Goal: Browse casually

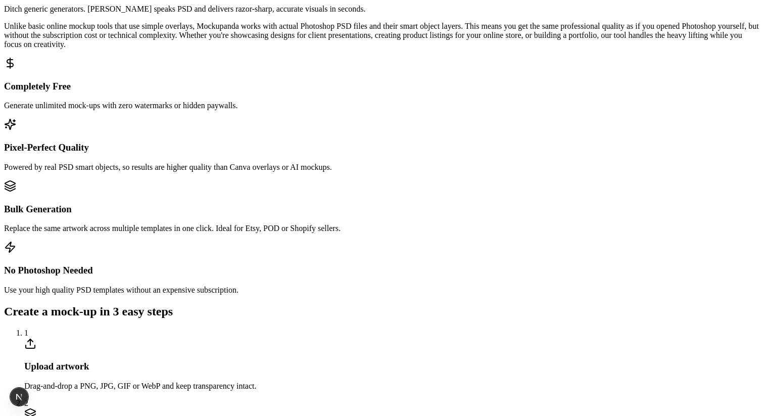
scroll to position [575, 0]
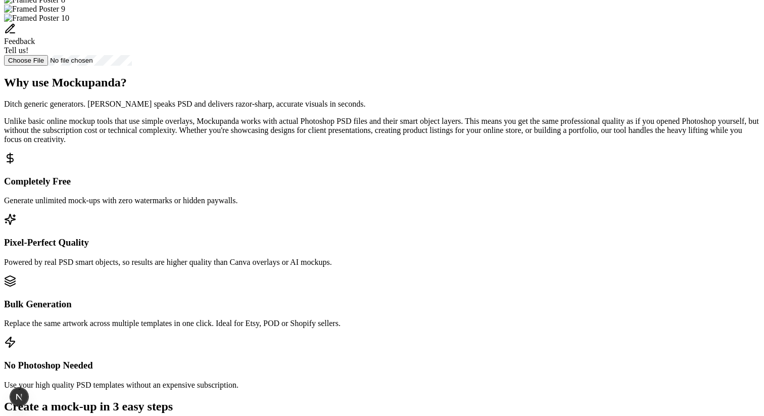
click at [65, 5] on img "Select template Framed Poster 8" at bounding box center [34, -1] width 61 height 9
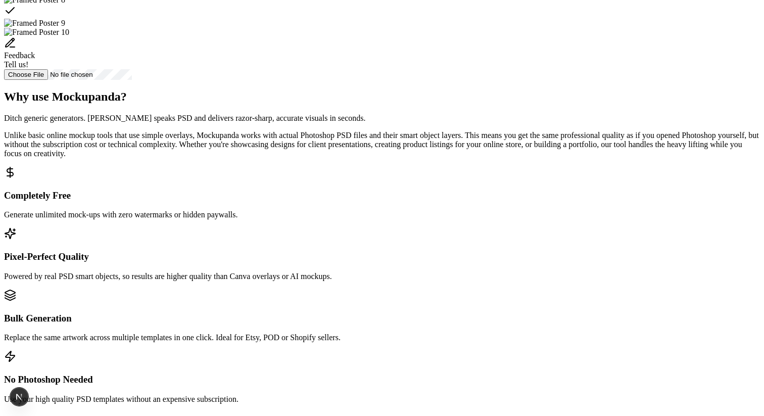
click at [65, 28] on img "Select template Framed Poster 9" at bounding box center [34, 23] width 61 height 9
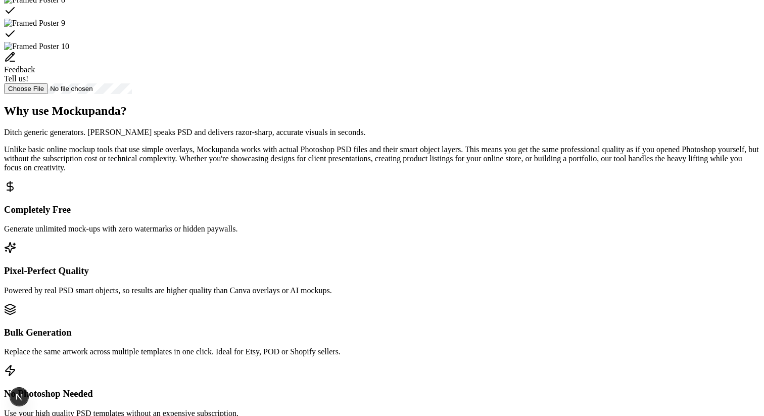
click at [69, 51] on img "Select template Framed Poster 10" at bounding box center [36, 46] width 65 height 9
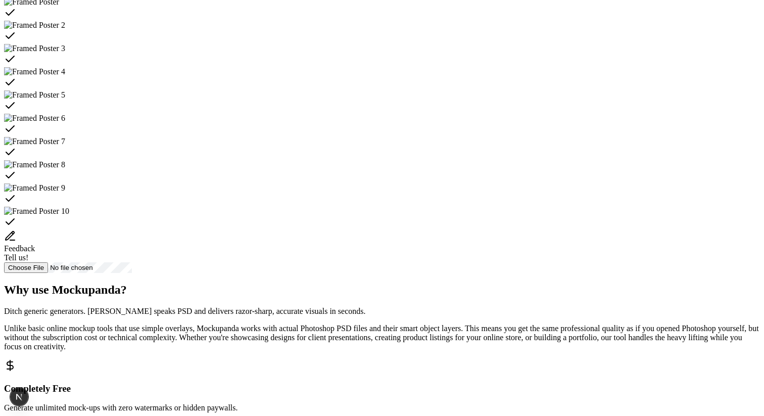
scroll to position [384, 0]
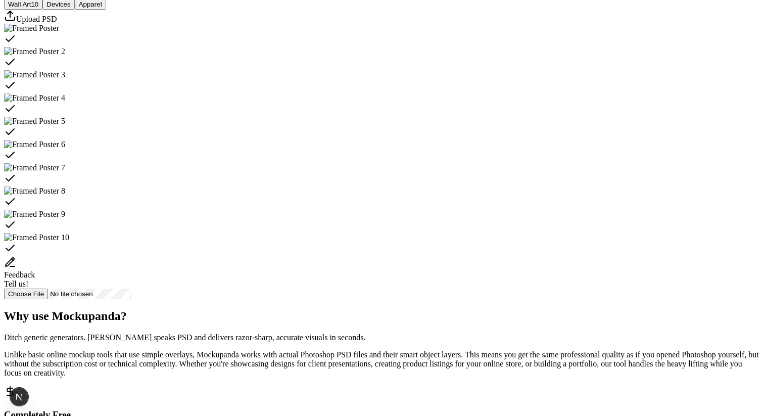
click at [74, 10] on button "Devices" at bounding box center [58, 4] width 32 height 11
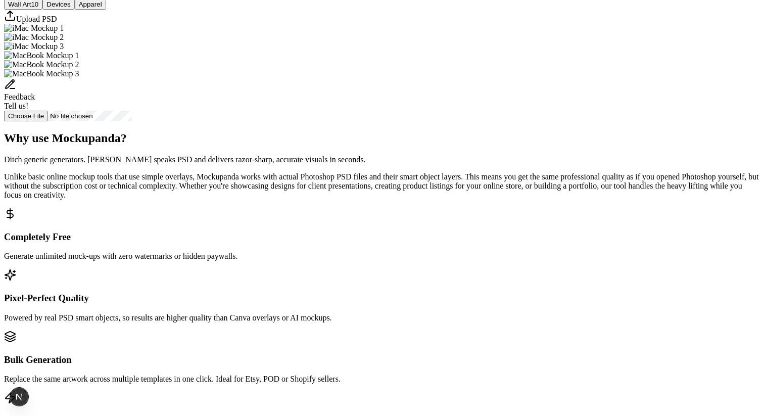
click at [106, 10] on button "Apparel" at bounding box center [90, 4] width 31 height 11
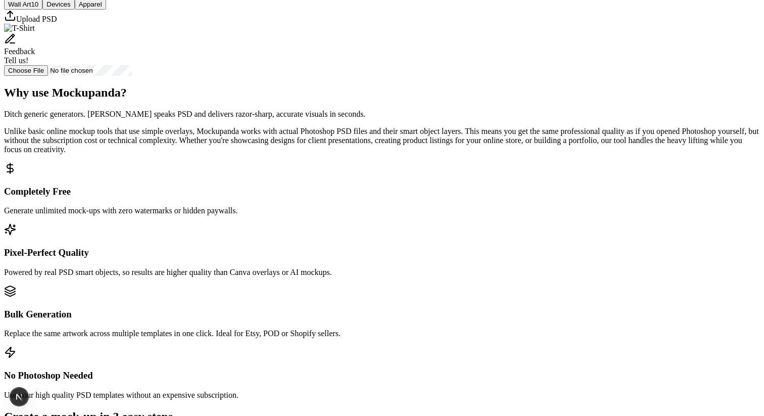
click at [42, 10] on button "Wall Art 10" at bounding box center [23, 4] width 38 height 11
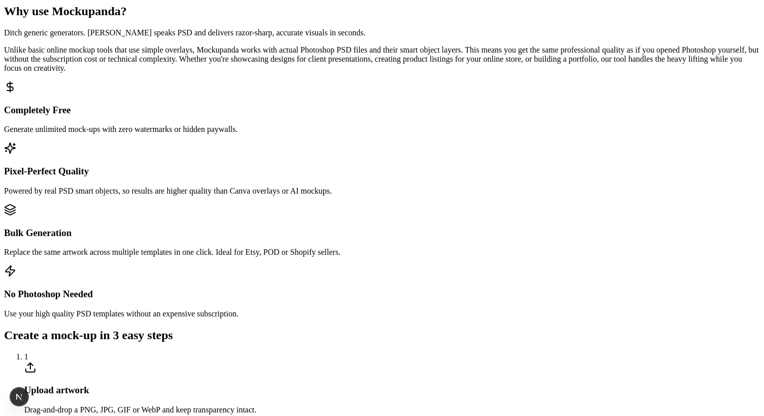
scroll to position [694, 0]
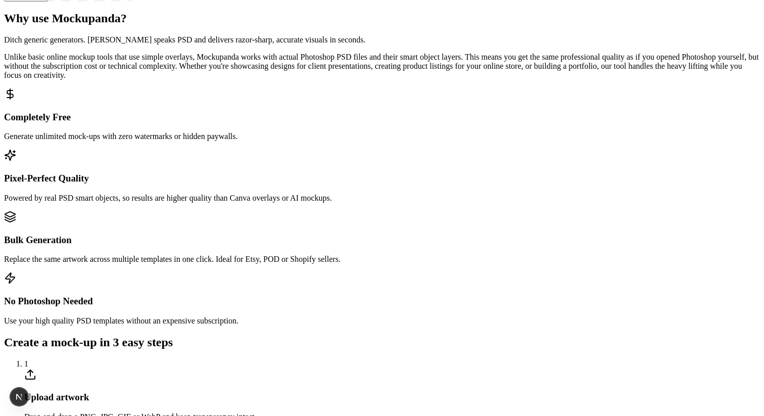
scroll to position [638, 0]
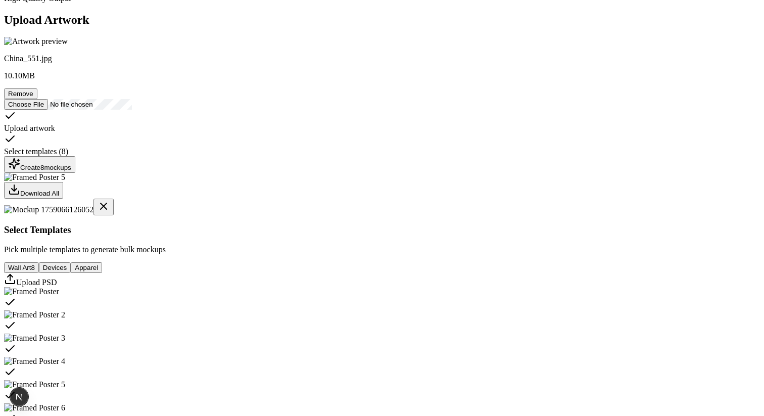
scroll to position [51, 0]
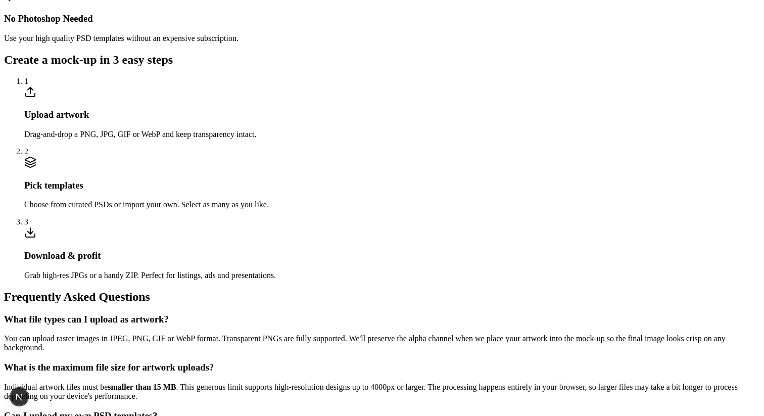
scroll to position [599, 0]
